Goal: Task Accomplishment & Management: Complete application form

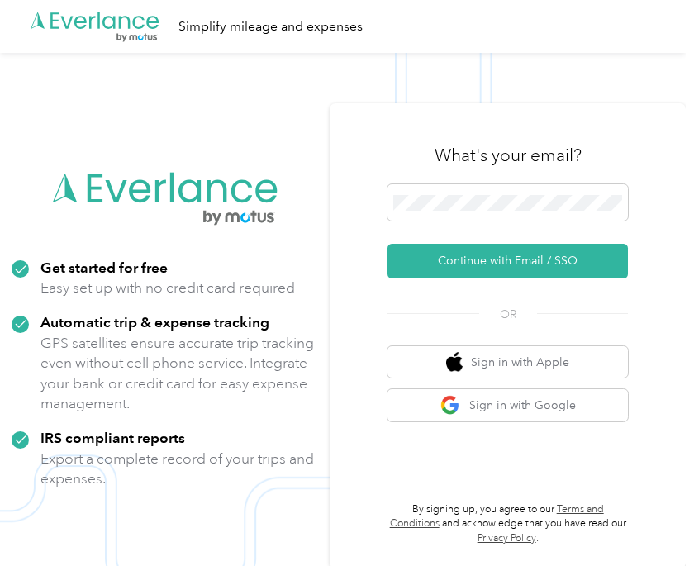
click at [558, 278] on button "Continue with Email / SSO" at bounding box center [507, 261] width 240 height 35
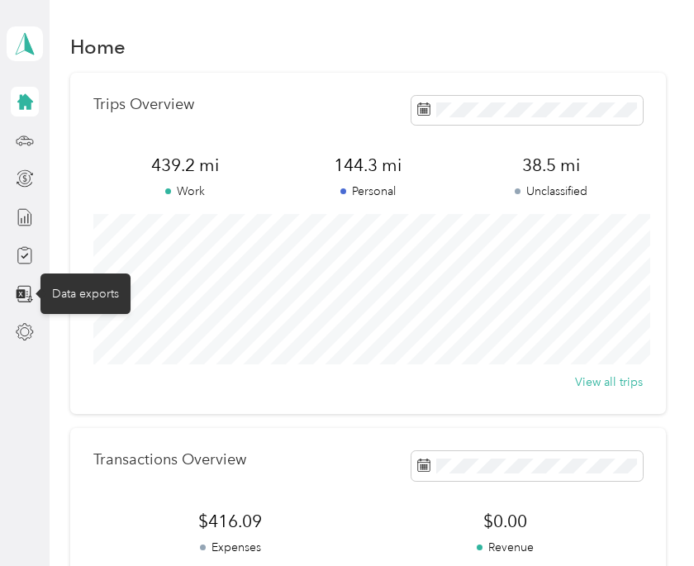
click at [16, 296] on icon at bounding box center [25, 294] width 18 height 18
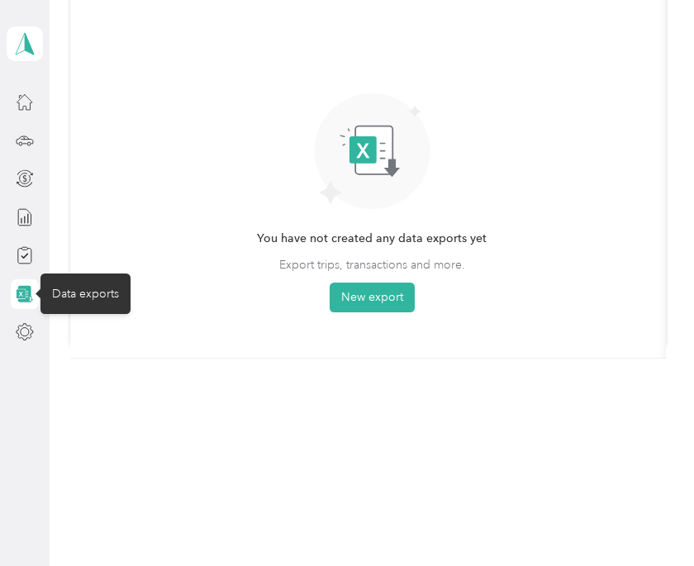
scroll to position [206, 0]
click at [17, 267] on div at bounding box center [25, 255] width 28 height 30
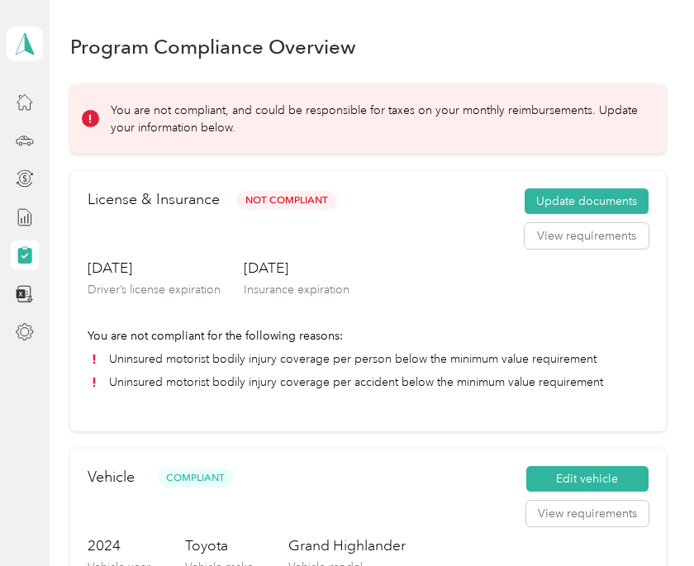
click at [616, 195] on button "Update documents" at bounding box center [586, 201] width 124 height 26
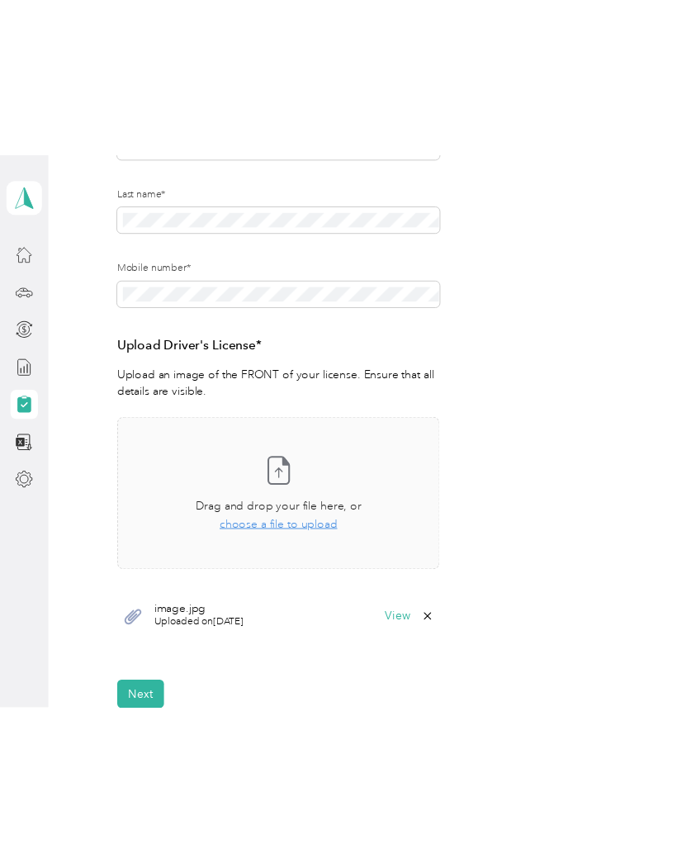
scroll to position [296, 0]
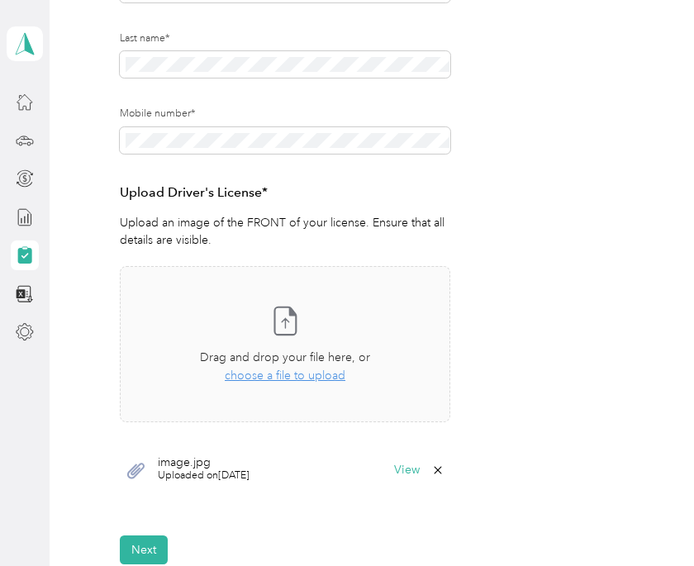
click at [151, 536] on button "Next" at bounding box center [144, 549] width 48 height 29
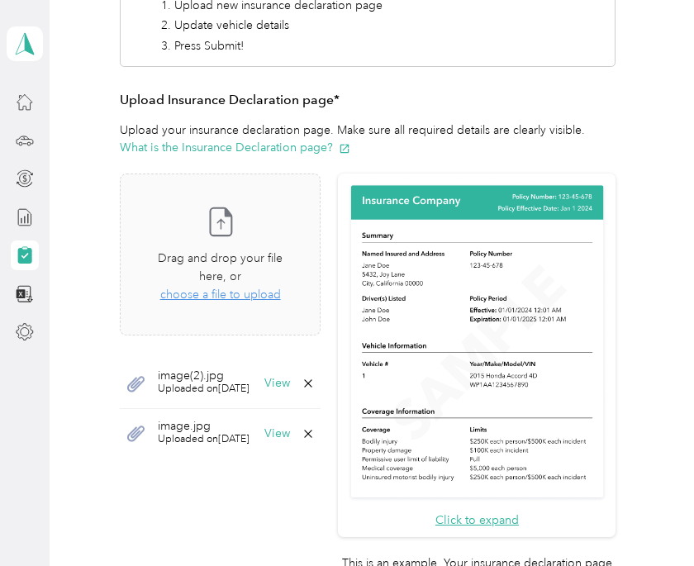
click at [315, 380] on div "View" at bounding box center [289, 382] width 50 height 13
click at [315, 379] on icon at bounding box center [307, 382] width 13 height 13
click at [329, 394] on button "Yes" at bounding box center [332, 387] width 32 height 26
click at [315, 377] on icon at bounding box center [307, 382] width 13 height 13
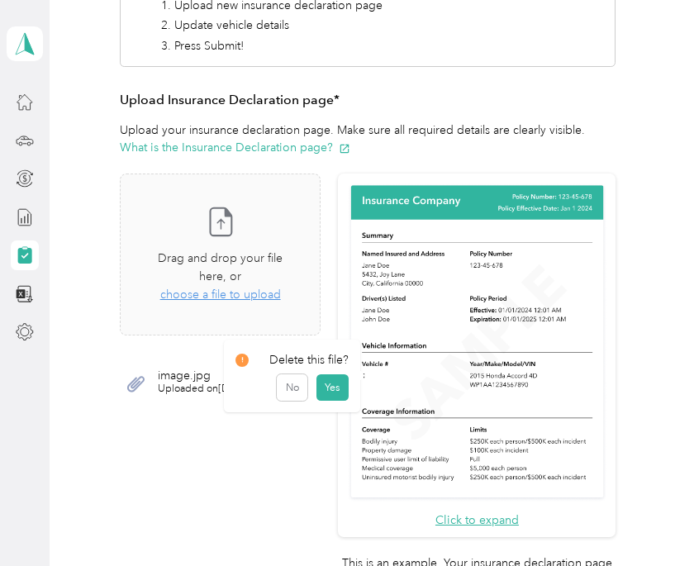
click at [334, 387] on button "Yes" at bounding box center [332, 387] width 32 height 26
click at [258, 288] on span "choose a file to upload" at bounding box center [220, 294] width 121 height 14
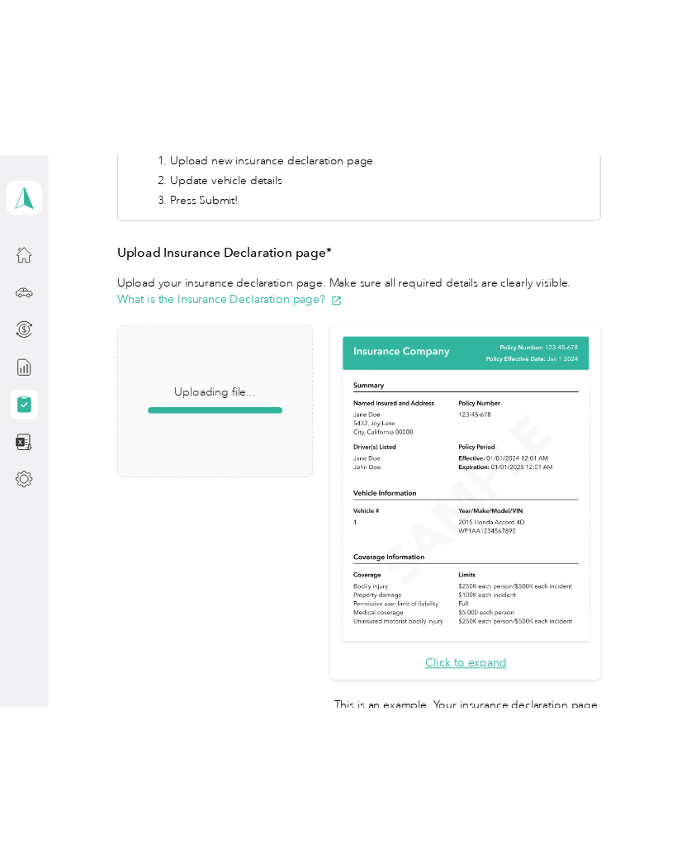
scroll to position [204, 0]
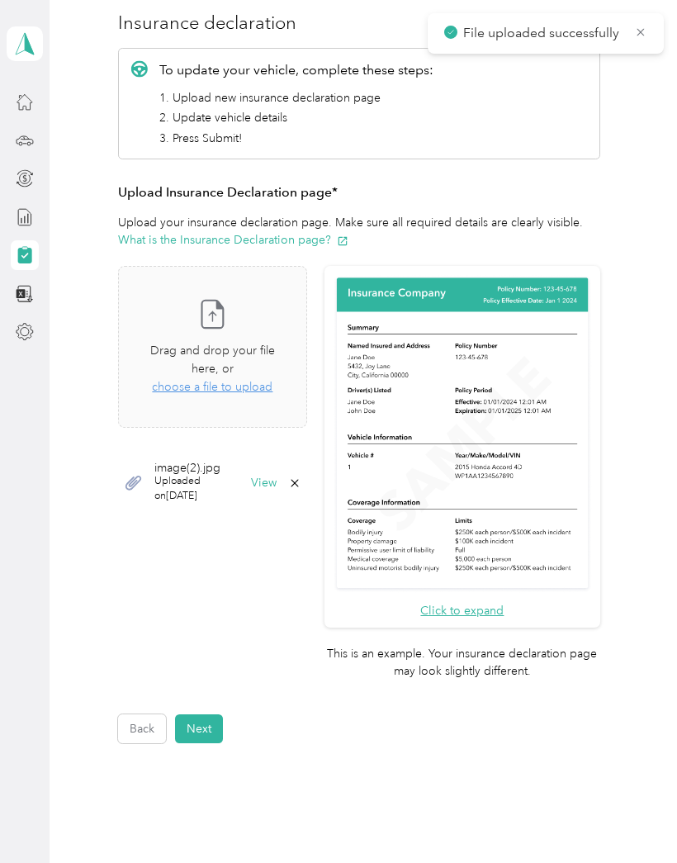
click at [215, 565] on button "Next" at bounding box center [199, 728] width 48 height 29
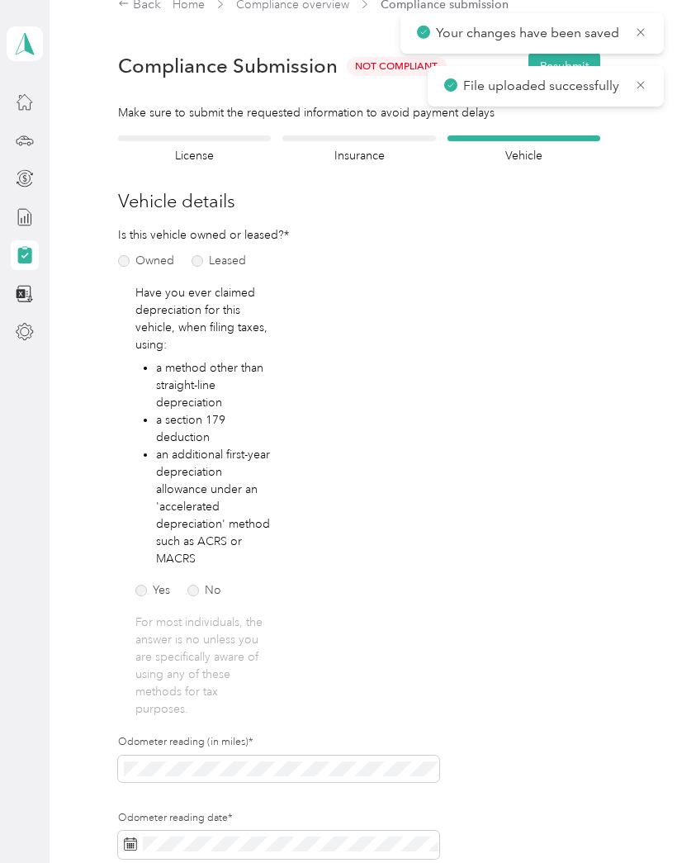
scroll to position [20, 0]
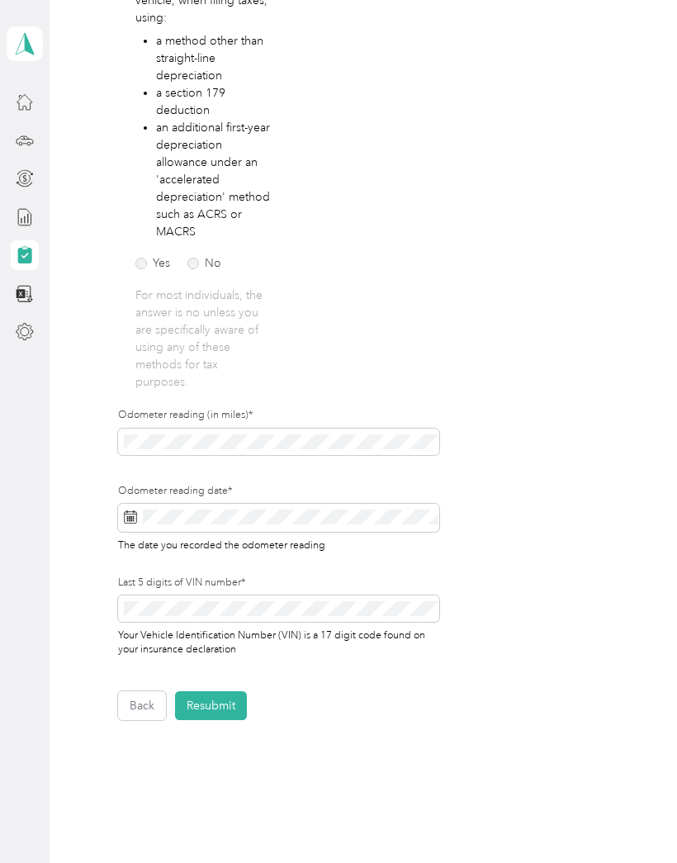
click at [150, 565] on button "Back" at bounding box center [142, 705] width 48 height 29
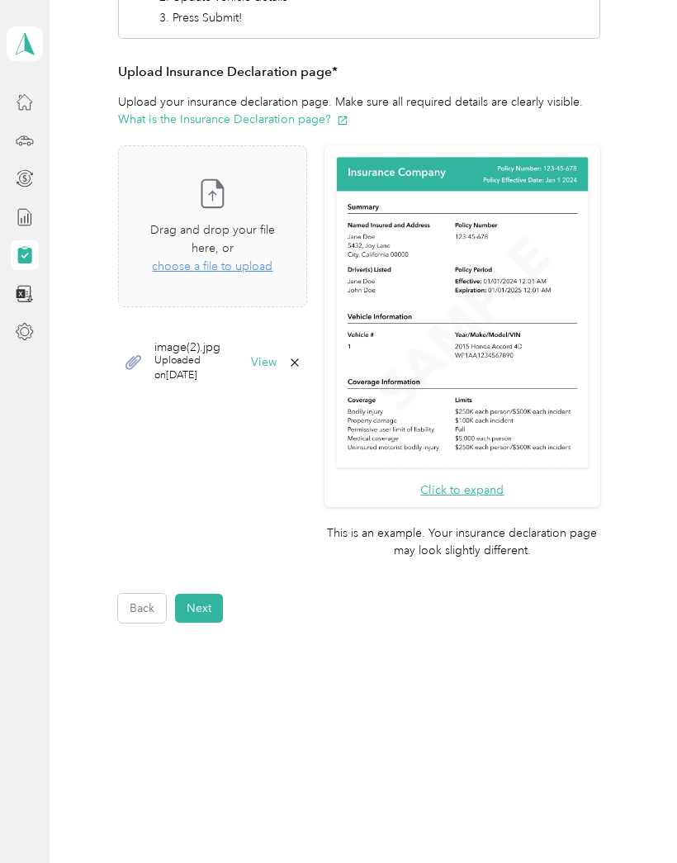
scroll to position [204, 0]
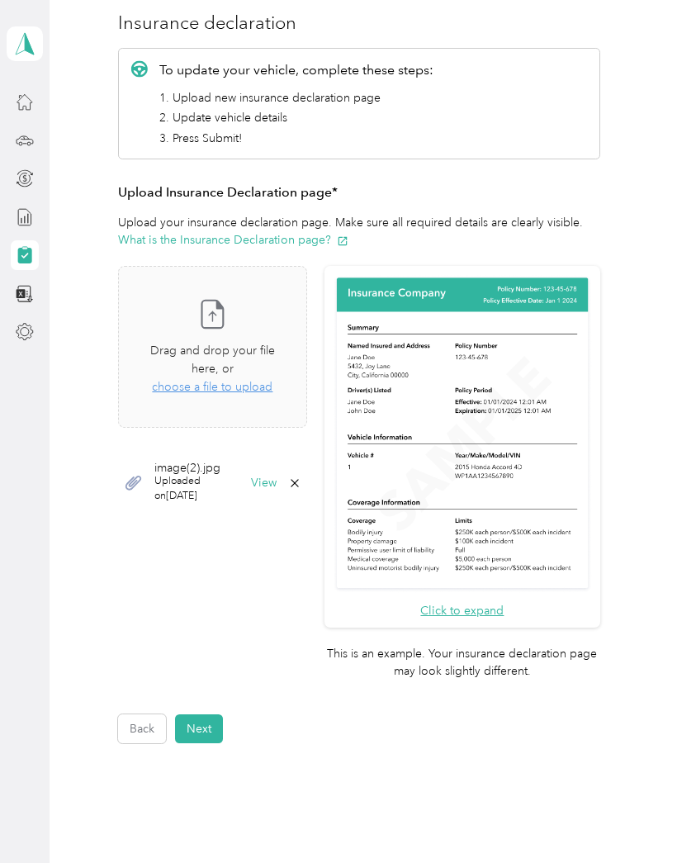
click at [272, 380] on span "choose a file to upload" at bounding box center [212, 387] width 121 height 14
click at [264, 382] on div "Take a photo or choose a photo from your library Drag and drop your file here, …" at bounding box center [212, 347] width 161 height 134
click at [272, 380] on span "choose a file to upload" at bounding box center [212, 387] width 121 height 14
click at [204, 565] on button "Next" at bounding box center [199, 728] width 48 height 29
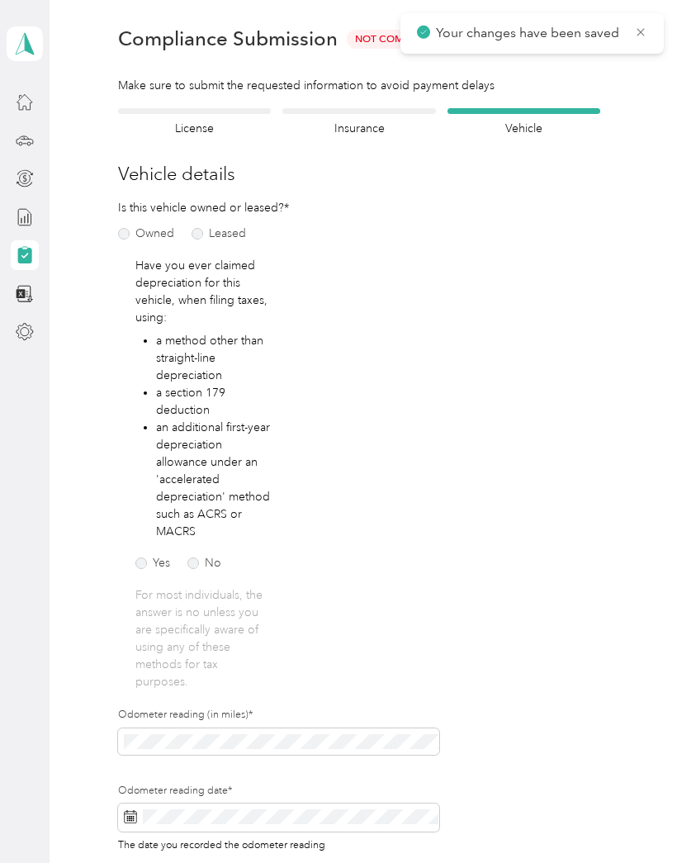
scroll to position [20, 0]
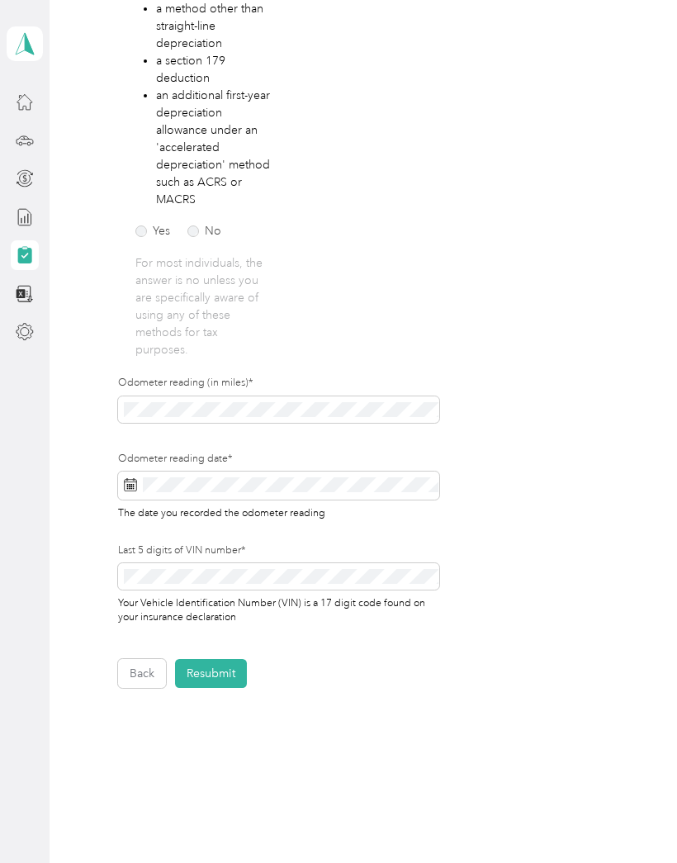
click at [218, 565] on button "Resubmit" at bounding box center [211, 673] width 72 height 29
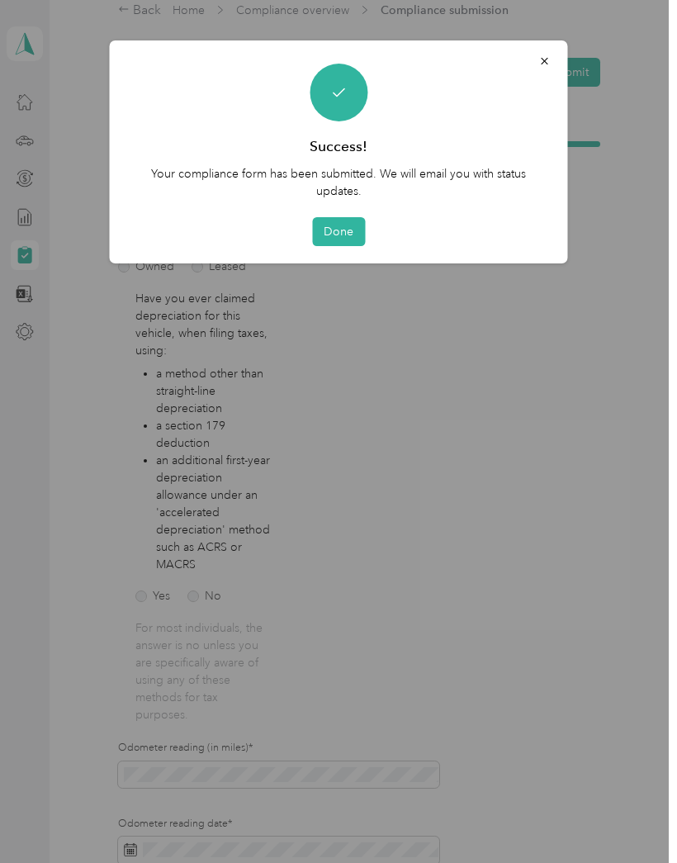
click at [340, 226] on button "Done" at bounding box center [338, 231] width 53 height 29
